Goal: Transaction & Acquisition: Purchase product/service

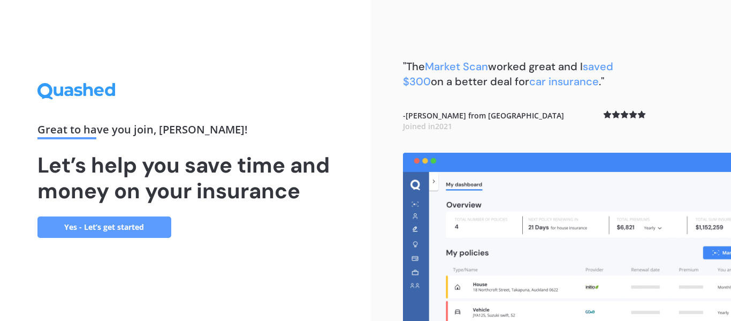
click at [140, 222] on link "Yes - Let’s get started" at bounding box center [104, 226] width 134 height 21
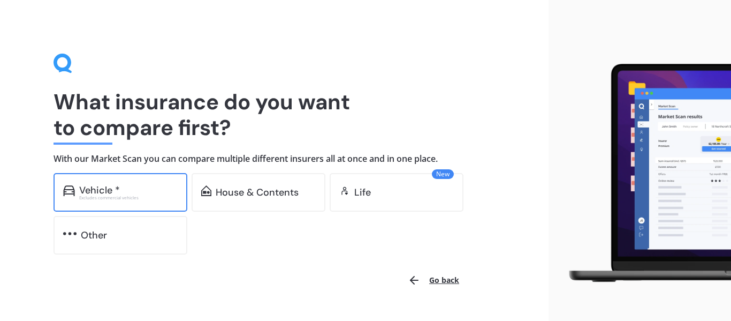
click at [103, 199] on div "Excludes commercial vehicles" at bounding box center [128, 197] width 98 height 4
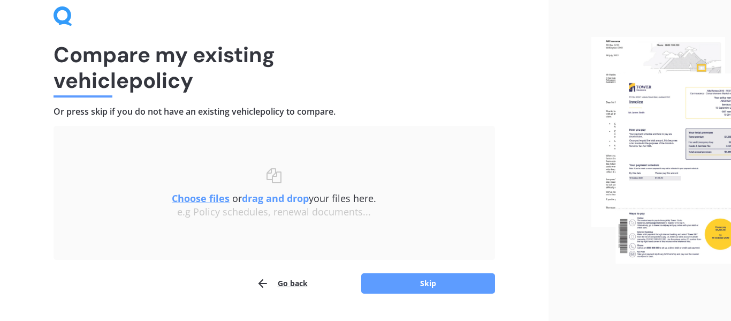
scroll to position [51, 0]
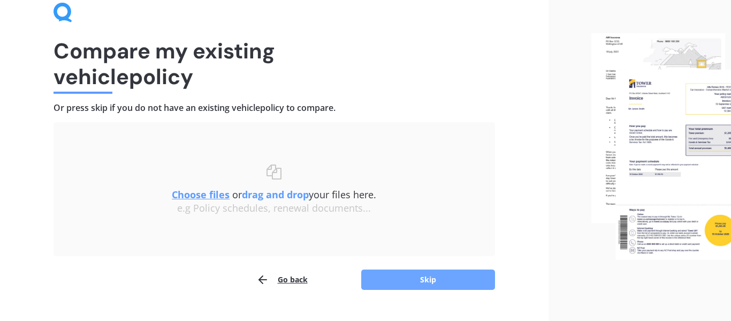
click at [441, 279] on button "Skip" at bounding box center [428, 279] width 134 height 20
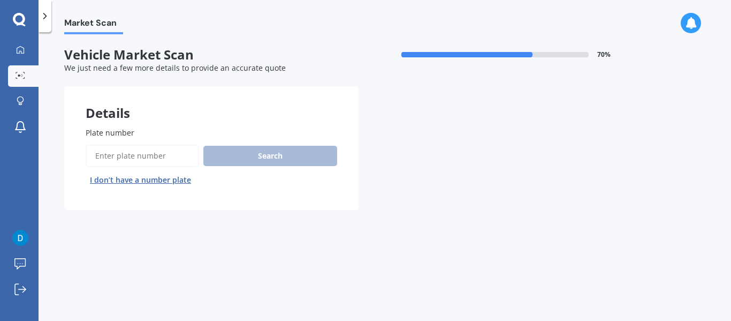
click at [146, 149] on input "Plate number" at bounding box center [142, 156] width 113 height 22
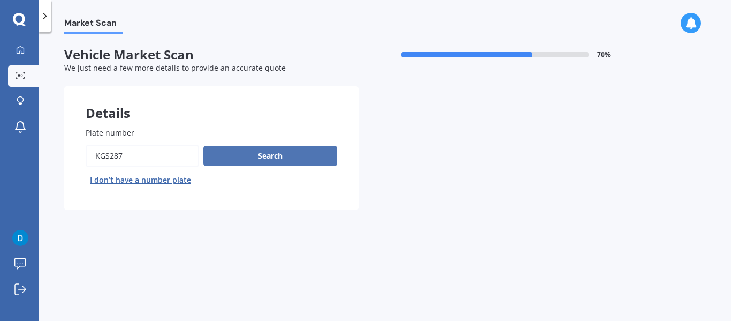
type input "kgs287"
click at [269, 163] on button "Search" at bounding box center [270, 156] width 134 height 20
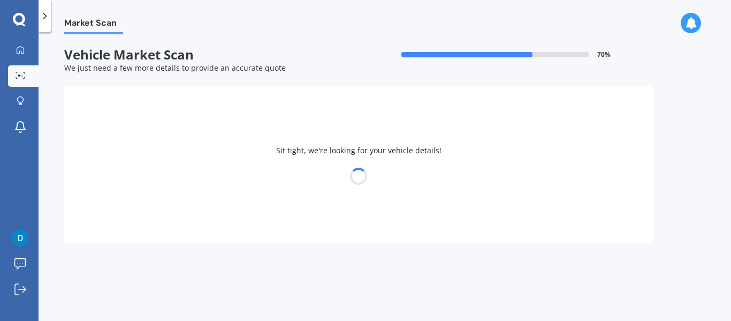
select select "TOYOTA"
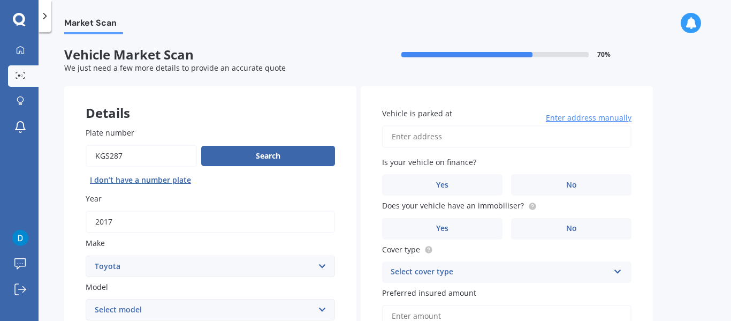
click at [481, 134] on input "Vehicle is parked at" at bounding box center [506, 136] width 249 height 22
type input "[STREET_ADDRESS]"
click at [554, 177] on label "No" at bounding box center [571, 184] width 120 height 21
click at [0, 0] on input "No" at bounding box center [0, 0] width 0 height 0
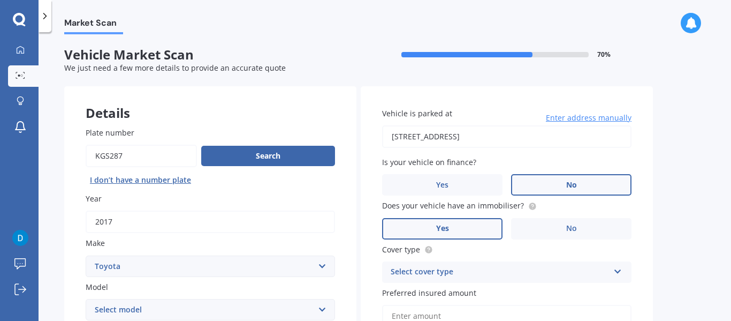
click at [454, 236] on label "Yes" at bounding box center [442, 228] width 120 height 21
click at [0, 0] on input "Yes" at bounding box center [0, 0] width 0 height 0
click at [537, 270] on div "Select cover type" at bounding box center [500, 272] width 218 height 13
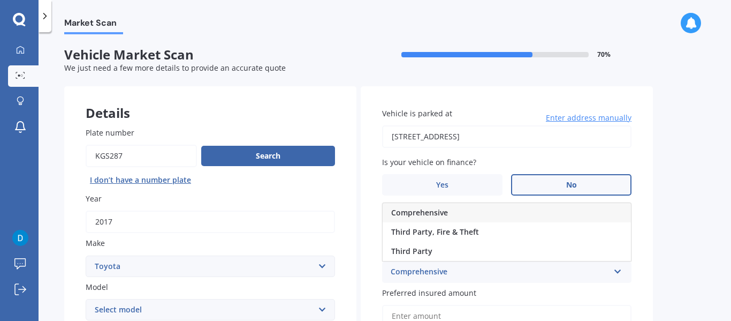
click at [438, 213] on span "Comprehensive" at bounding box center [419, 212] width 57 height 10
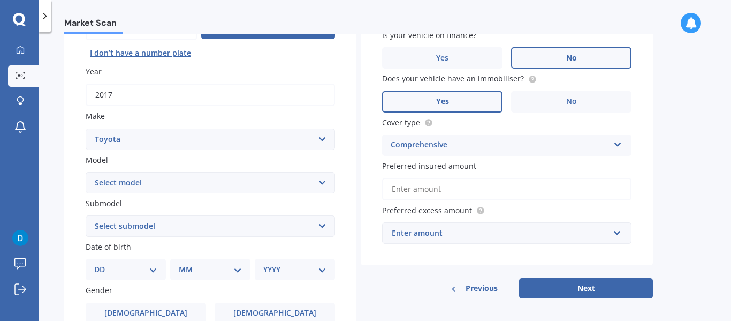
scroll to position [137, 0]
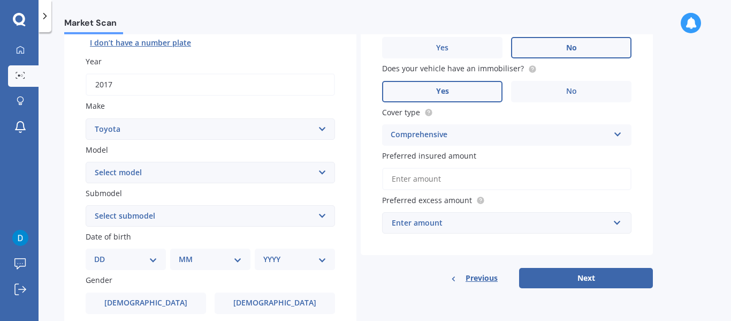
click at [441, 175] on input "Preferred insured amount" at bounding box center [506, 179] width 249 height 22
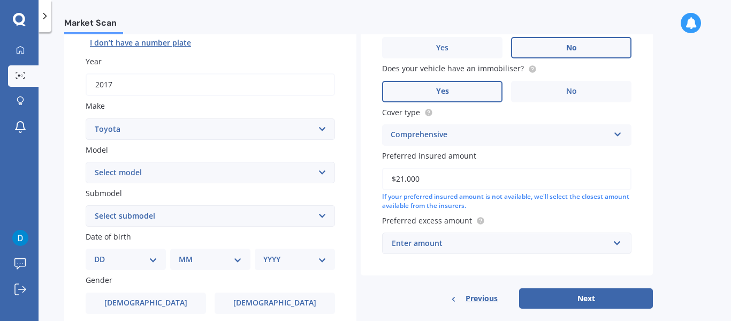
type input "$21,000"
click at [412, 239] on div "Enter amount" at bounding box center [500, 243] width 217 height 12
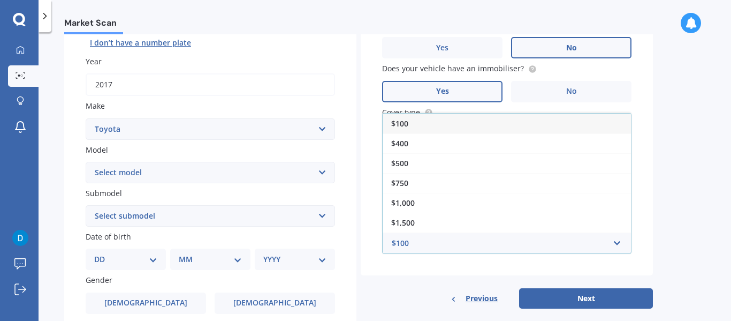
click at [409, 124] on div "$100" at bounding box center [507, 123] width 248 height 20
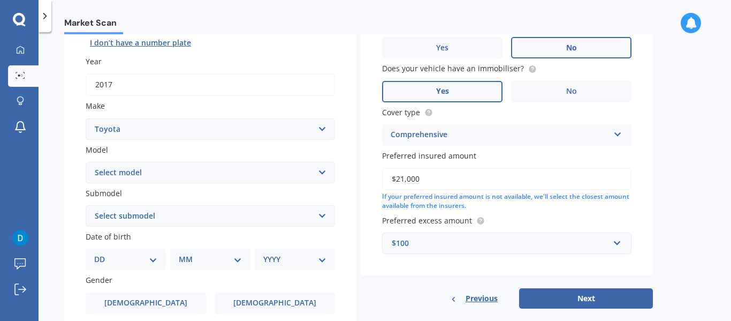
click at [431, 243] on div "$100" at bounding box center [500, 243] width 217 height 12
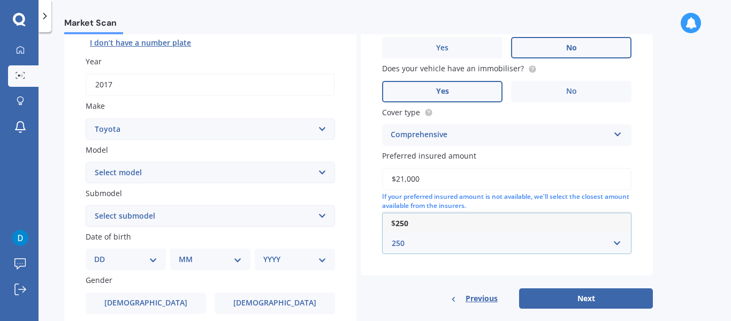
type input "250"
click at [407, 221] on b "250" at bounding box center [402, 223] width 13 height 10
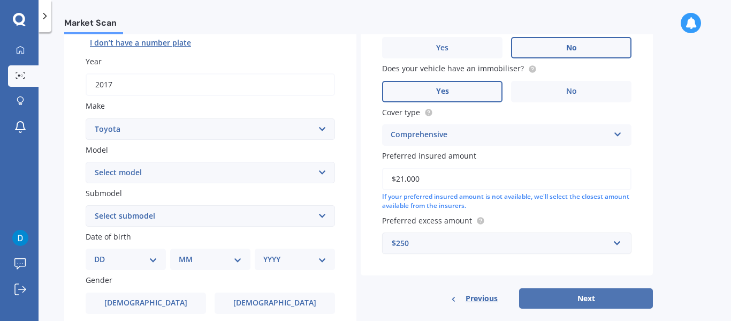
click at [554, 296] on button "Next" at bounding box center [586, 298] width 134 height 20
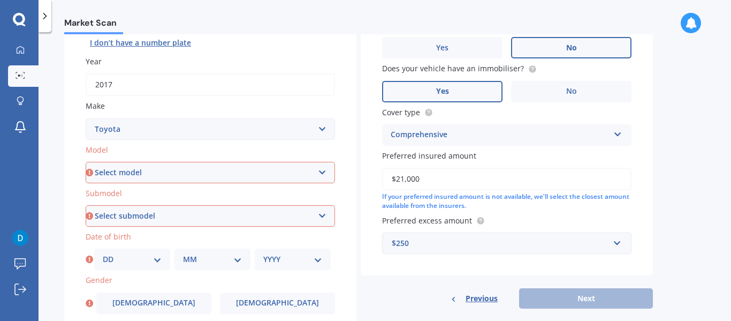
click at [148, 175] on select "Select model 4 Runner 86 [PERSON_NAME] Alphard Altezza Aqua Aristo Aurion Auris…" at bounding box center [210, 172] width 249 height 21
select select "RAV-4"
click at [86, 162] on select "Select model 4 Runner 86 [PERSON_NAME] Alphard Altezza Aqua Aristo Aurion Auris…" at bounding box center [210, 172] width 249 height 21
click at [135, 210] on select "Select submodel Diesel EV GX SUV 2.2/4WD/6AT Hybrid Hybrid 2WD Petrol" at bounding box center [210, 215] width 249 height 21
select select "PETROL"
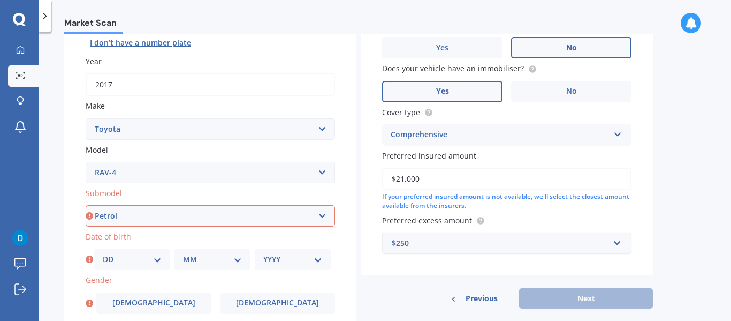
click at [86, 205] on select "Select submodel Diesel EV GX SUV 2.2/4WD/6AT Hybrid Hybrid 2WD Petrol" at bounding box center [210, 215] width 249 height 21
click at [117, 255] on select "DD 01 02 03 04 05 06 07 08 09 10 11 12 13 14 15 16 17 18 19 20 21 22 23 24 25 2…" at bounding box center [132, 259] width 59 height 12
select select "15"
click at [103, 253] on select "DD 01 02 03 04 05 06 07 08 09 10 11 12 13 14 15 16 17 18 19 20 21 22 23 24 25 2…" at bounding box center [132, 259] width 59 height 12
click at [203, 253] on select "MM 01 02 03 04 05 06 07 08 09 10 11 12" at bounding box center [212, 259] width 59 height 12
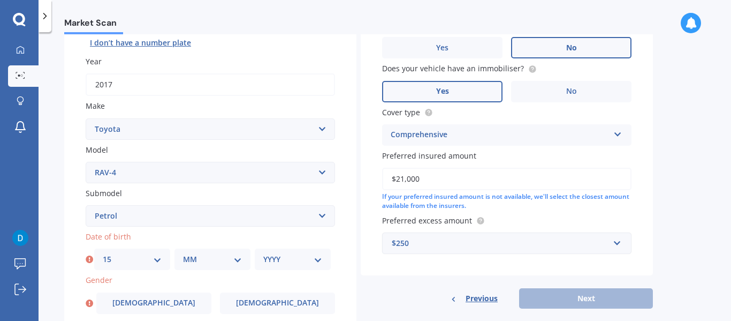
select select "10"
click at [183, 253] on select "MM 01 02 03 04 05 06 07 08 09 10 11 12" at bounding box center [212, 259] width 59 height 12
click at [269, 257] on select "YYYY 2025 2024 2023 2022 2021 2020 2019 2018 2017 2016 2015 2014 2013 2012 2011…" at bounding box center [292, 259] width 59 height 12
select select "1972"
click at [263, 253] on select "YYYY 2025 2024 2023 2022 2021 2020 2019 2018 2017 2016 2015 2014 2013 2012 2011…" at bounding box center [292, 259] width 59 height 12
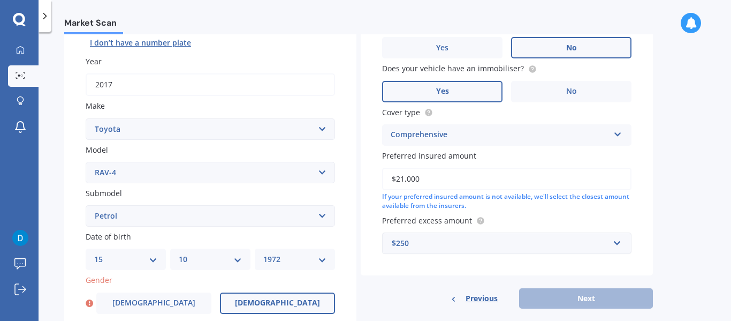
click at [248, 307] on label "[DEMOGRAPHIC_DATA]" at bounding box center [277, 302] width 115 height 21
click at [0, 0] on input "[DEMOGRAPHIC_DATA]" at bounding box center [0, 0] width 0 height 0
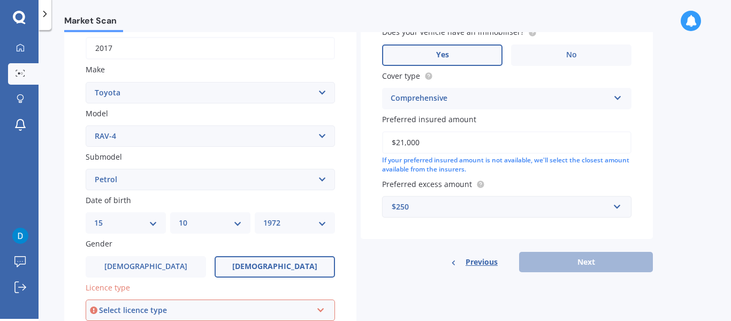
click at [248, 307] on div "Select licence type" at bounding box center [205, 310] width 213 height 12
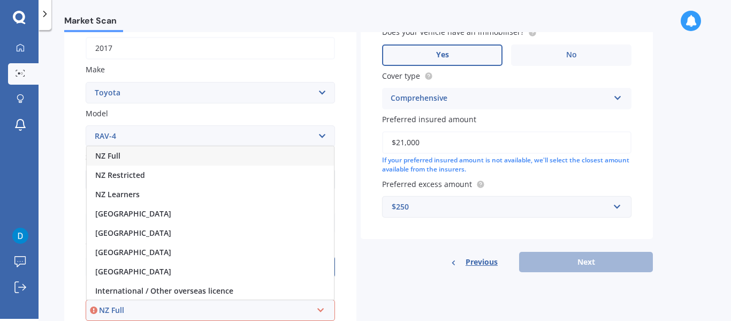
click at [115, 152] on span "NZ Full" at bounding box center [107, 155] width 25 height 10
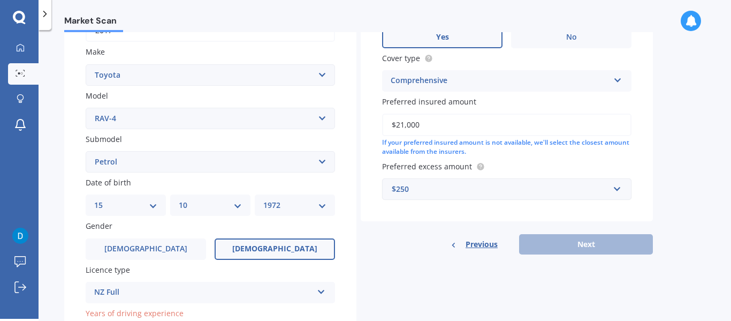
scroll to position [215, 0]
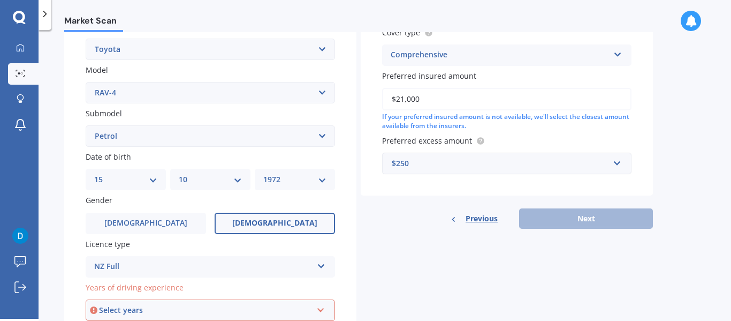
click at [117, 308] on div "Select years" at bounding box center [205, 310] width 213 height 12
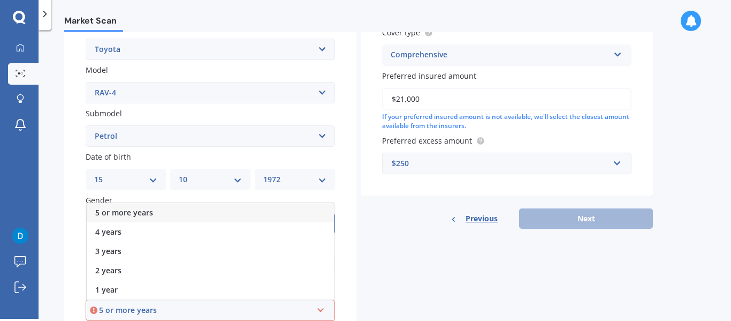
click at [125, 211] on span "5 or more years" at bounding box center [124, 212] width 58 height 10
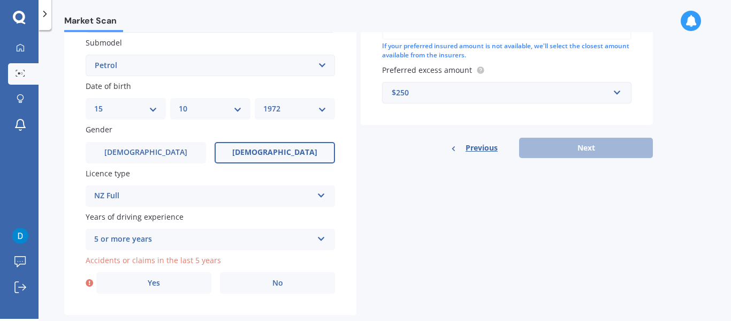
scroll to position [309, 0]
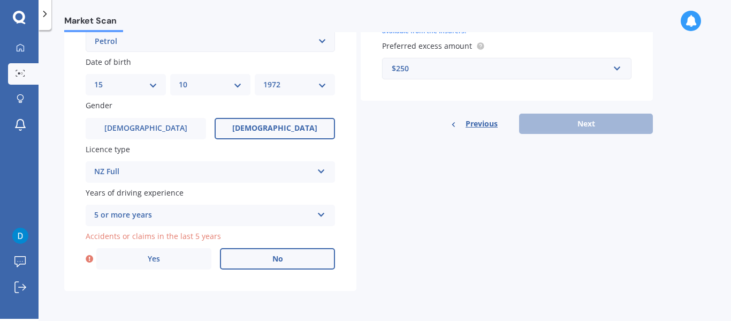
click at [269, 261] on label "No" at bounding box center [277, 258] width 115 height 21
click at [0, 0] on input "No" at bounding box center [0, 0] width 0 height 0
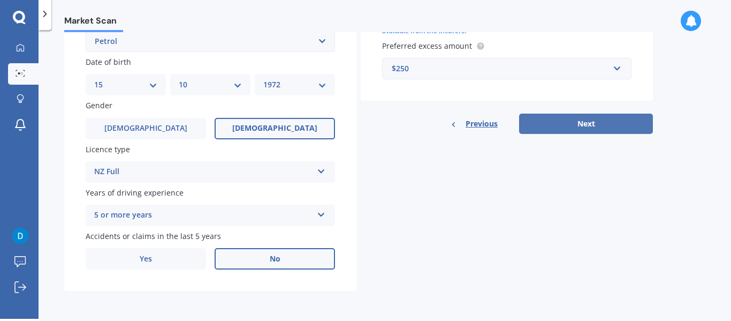
click at [592, 124] on button "Next" at bounding box center [586, 123] width 134 height 20
select select "15"
select select "10"
select select "1972"
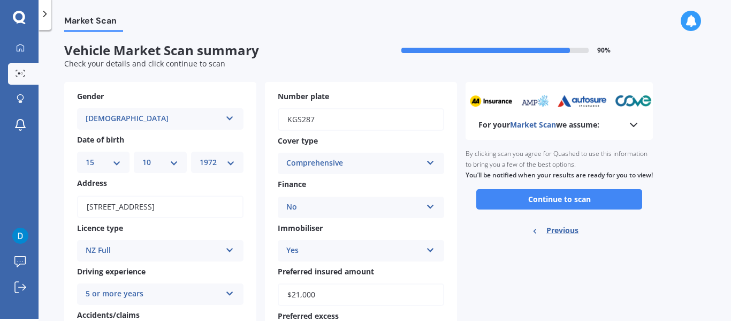
scroll to position [0, 0]
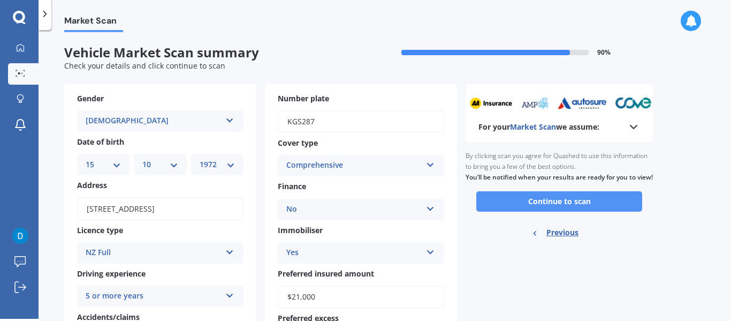
click at [553, 211] on button "Continue to scan" at bounding box center [559, 201] width 166 height 20
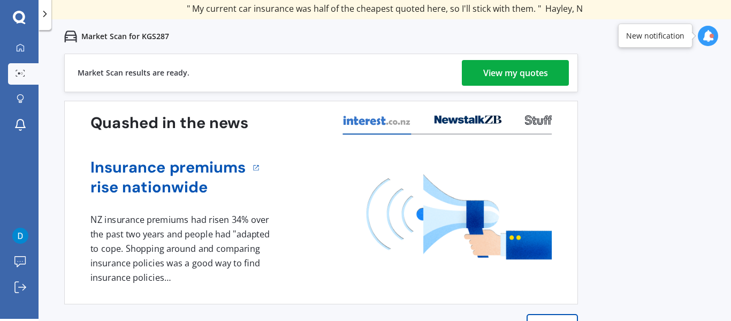
click at [497, 82] on div "View my quotes" at bounding box center [515, 73] width 65 height 26
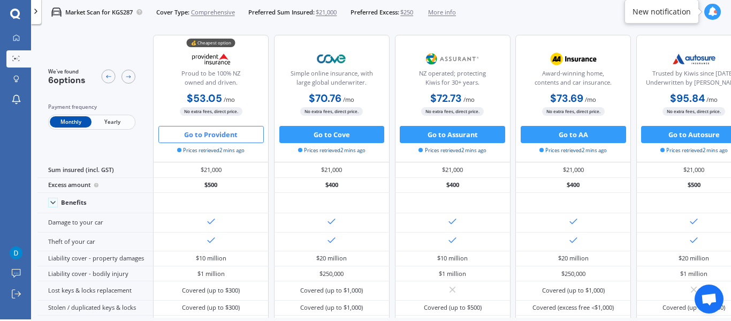
click at [229, 139] on button "Go to Provident" at bounding box center [210, 134] width 105 height 17
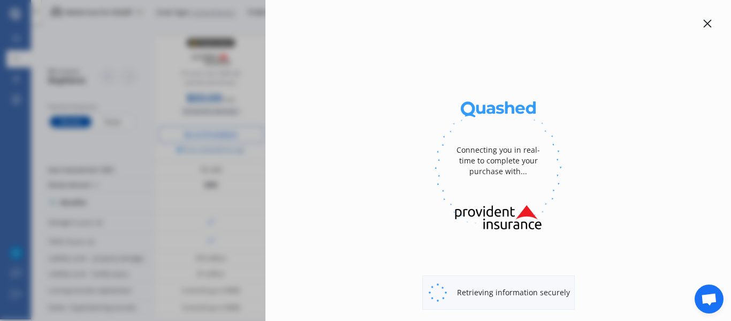
select select "full"
select select "[STREET_ADDRESS]"
select select "TOYOTA"
select select "RAV-4"
select select "NO"
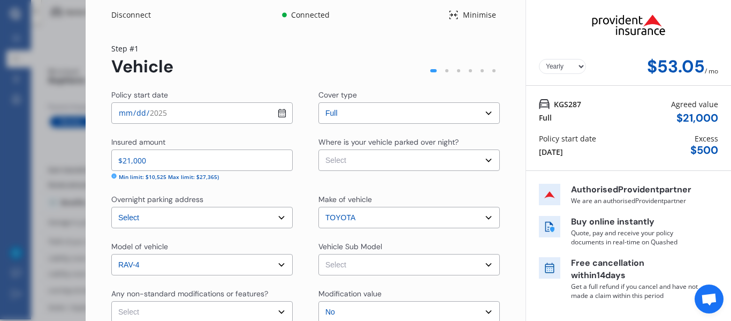
select select "Monthly"
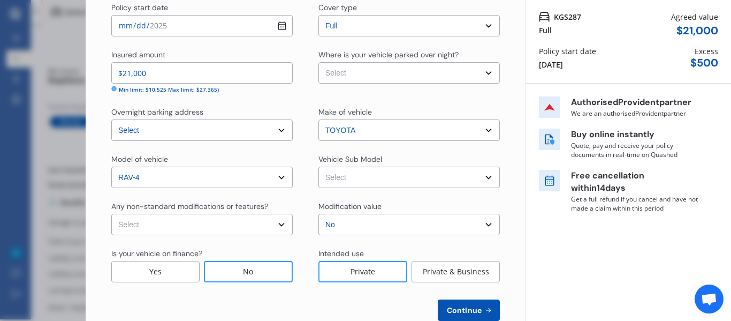
scroll to position [113, 0]
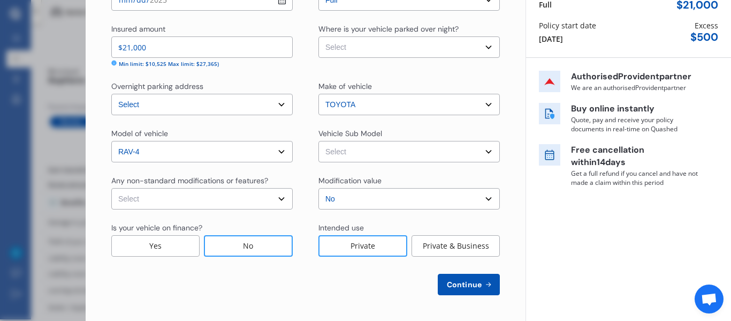
click at [474, 282] on span "Continue" at bounding box center [464, 284] width 39 height 9
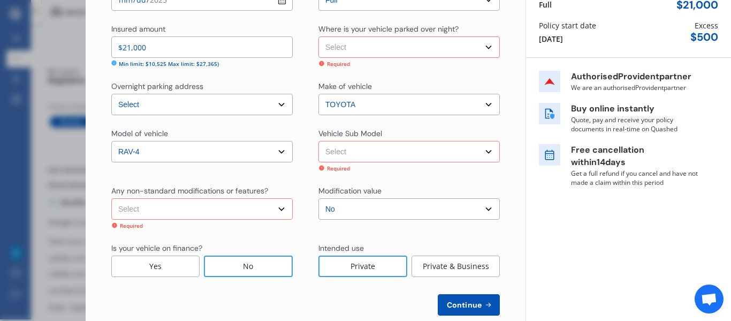
scroll to position [0, 0]
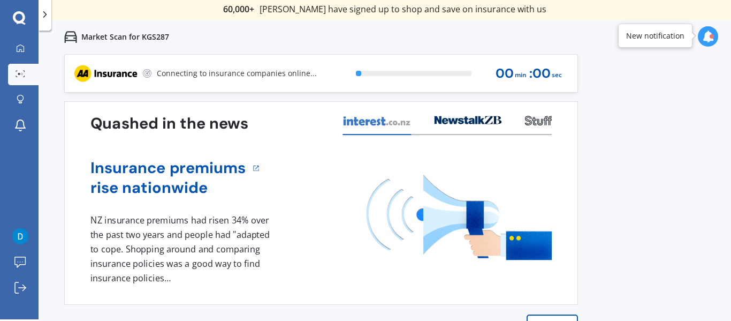
scroll to position [2, 0]
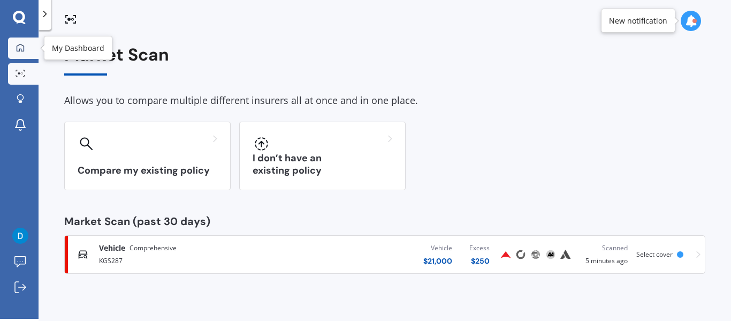
click at [24, 48] on icon at bounding box center [20, 46] width 7 height 7
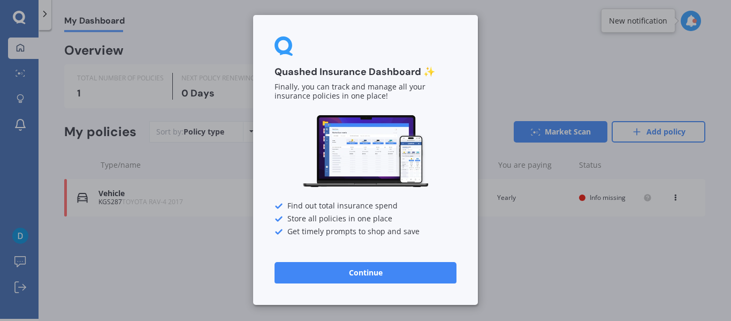
click at [388, 267] on button "Continue" at bounding box center [366, 272] width 182 height 21
